Goal: Task Accomplishment & Management: Manage account settings

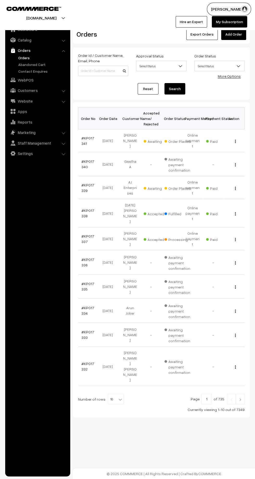
click at [84, 184] on link "#KP017339" at bounding box center [87, 188] width 13 height 10
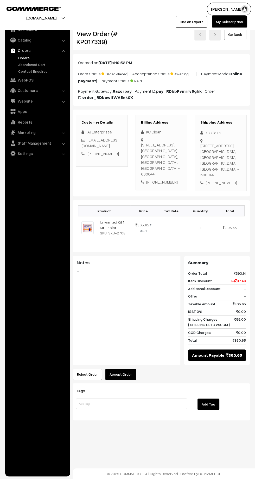
click at [124, 369] on button "Accept Order" at bounding box center [120, 374] width 31 height 11
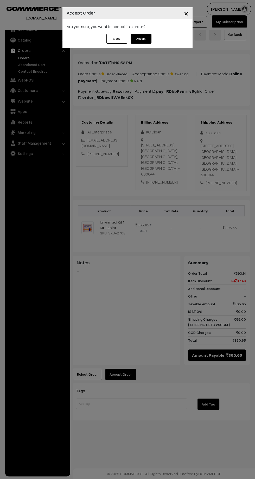
click at [150, 39] on button "Accept" at bounding box center [140, 39] width 21 height 10
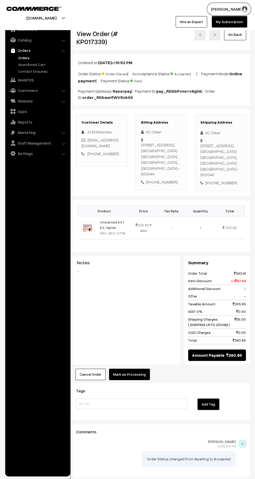
click at [141, 370] on button "Mark as Processing" at bounding box center [129, 374] width 41 height 11
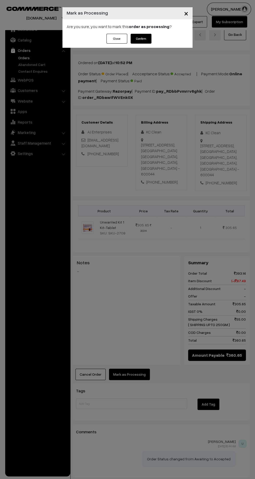
click at [149, 37] on button "Confirm" at bounding box center [140, 39] width 21 height 10
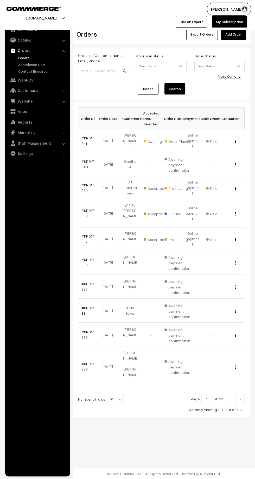
click at [82, 140] on link "#KP017341" at bounding box center [87, 141] width 13 height 10
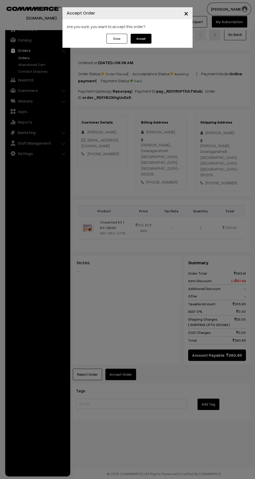
click at [150, 41] on button "Accept" at bounding box center [140, 39] width 21 height 10
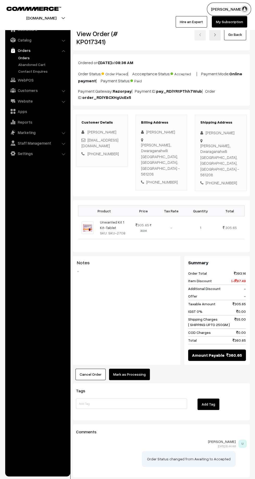
click at [136, 369] on button "Mark as Processing" at bounding box center [129, 374] width 41 height 11
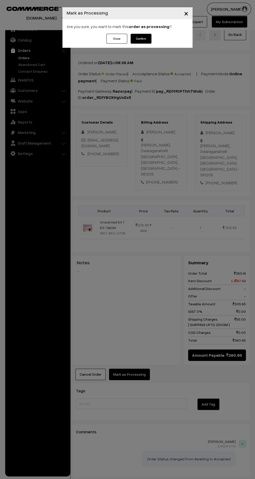
click at [148, 41] on button "Confirm" at bounding box center [140, 39] width 21 height 10
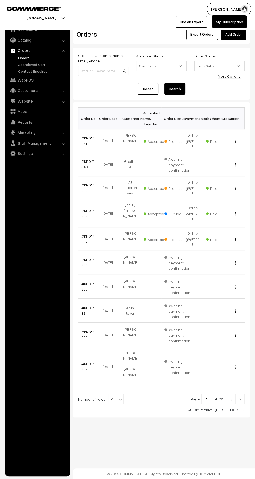
click at [83, 161] on link "#KP017340" at bounding box center [87, 164] width 13 height 10
click at [92, 159] on link "#KP017340" at bounding box center [87, 164] width 13 height 10
